Goal: Navigation & Orientation: Find specific page/section

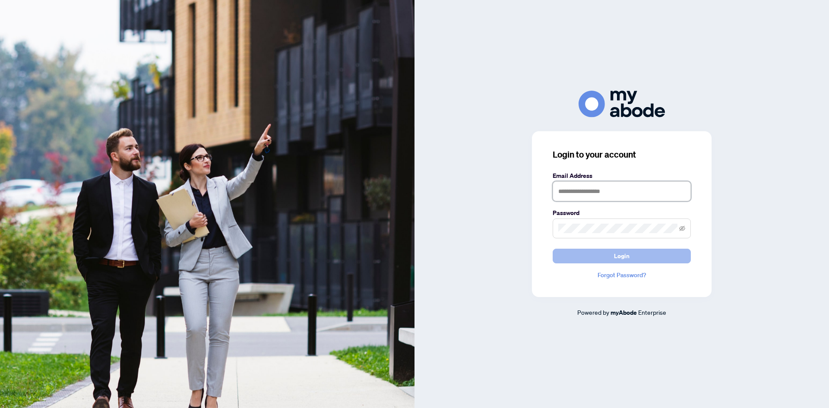
type input "**********"
click at [620, 263] on span "Login" at bounding box center [622, 256] width 16 height 14
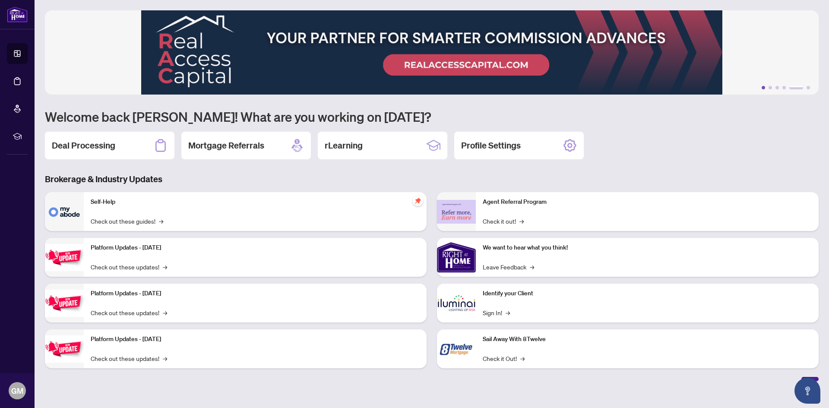
click at [763, 88] on button "1" at bounding box center [762, 87] width 3 height 3
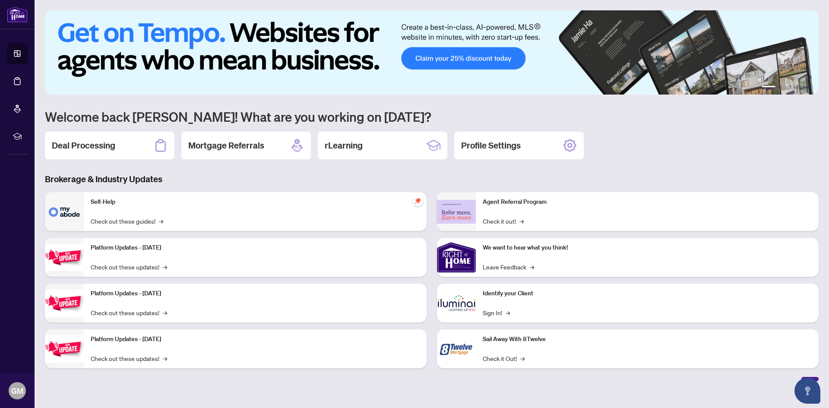
click at [472, 62] on img at bounding box center [431, 52] width 773 height 84
